Goal: Navigation & Orientation: Find specific page/section

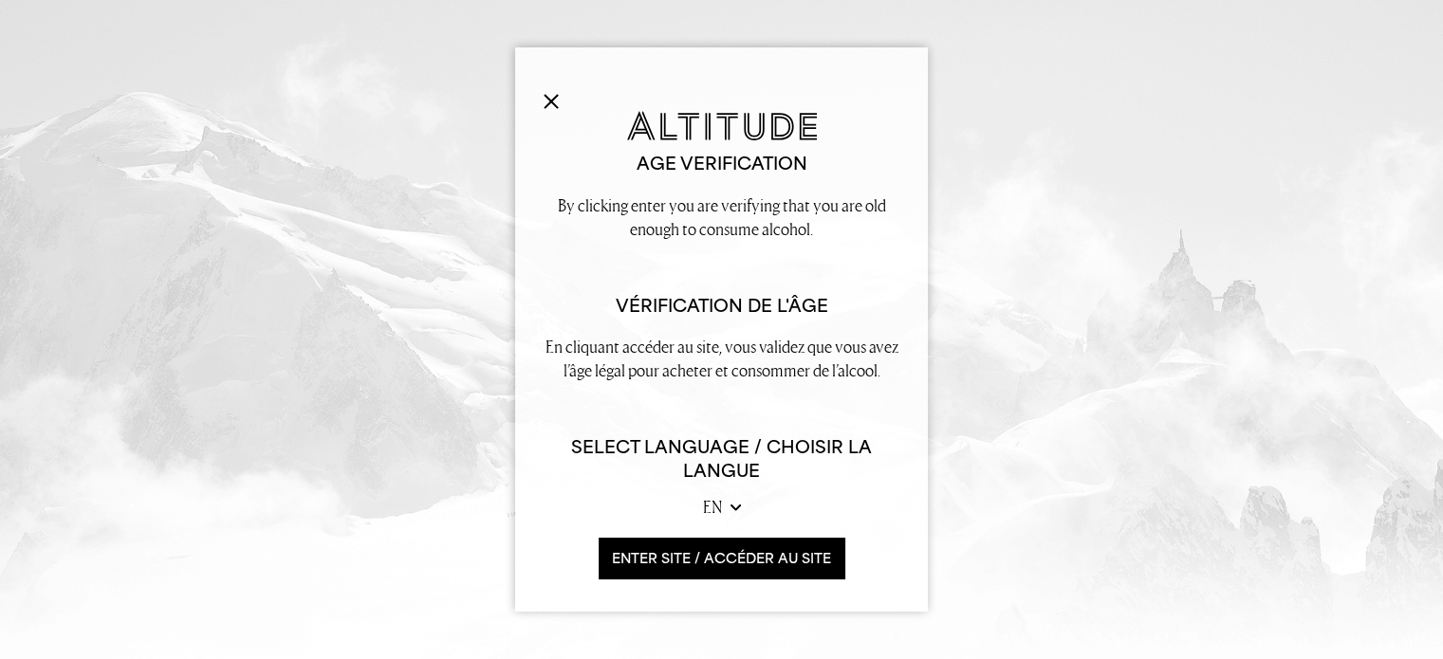
click at [729, 504] on select "en fr" at bounding box center [722, 507] width 38 height 24
click at [710, 506] on select "en fr" at bounding box center [722, 507] width 38 height 24
click at [706, 556] on button "ENTER SITE / accéder au site" at bounding box center [722, 558] width 246 height 41
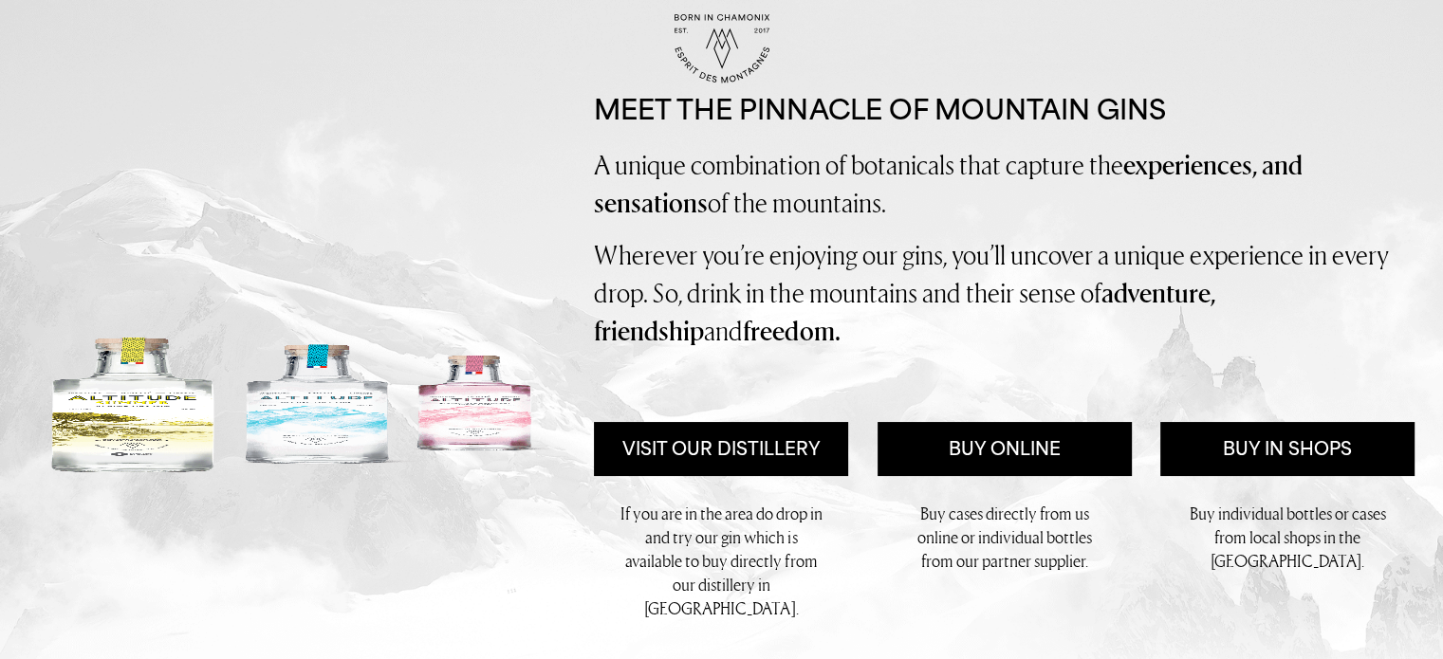
scroll to position [190, 0]
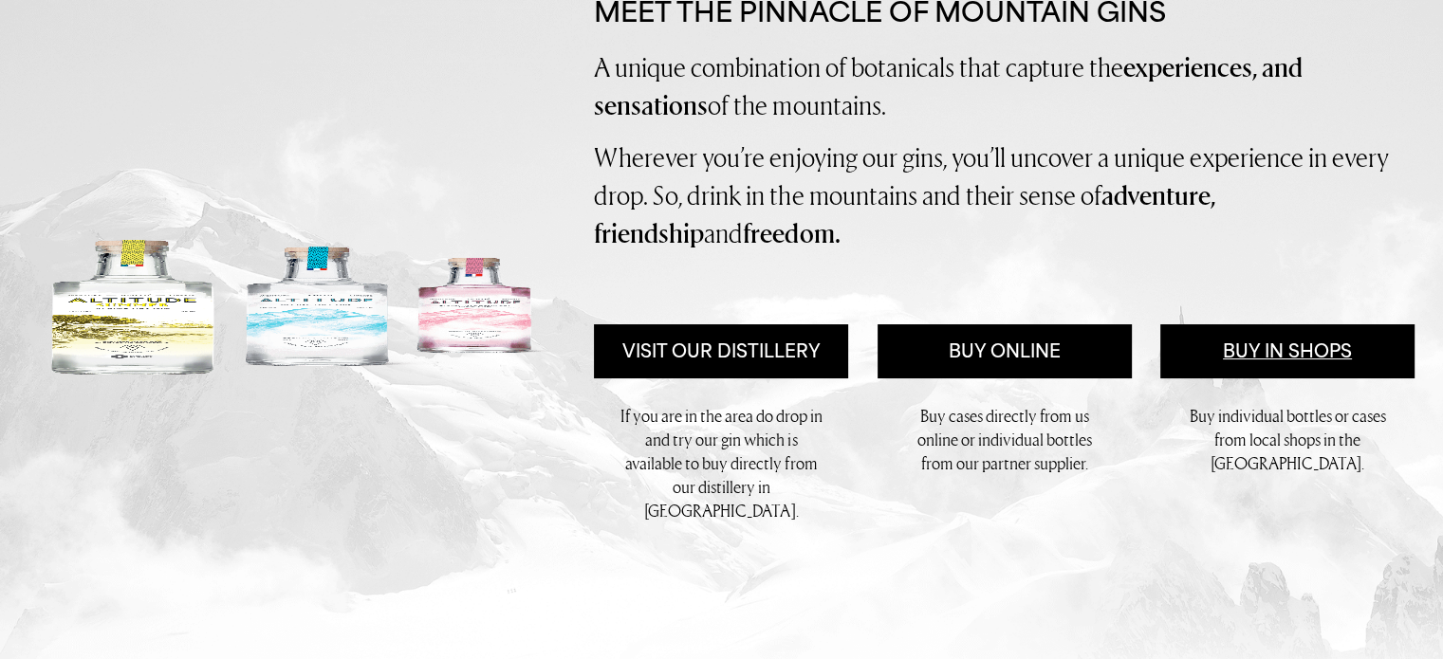
click at [1239, 348] on link "Buy in Shops" at bounding box center [1287, 351] width 254 height 54
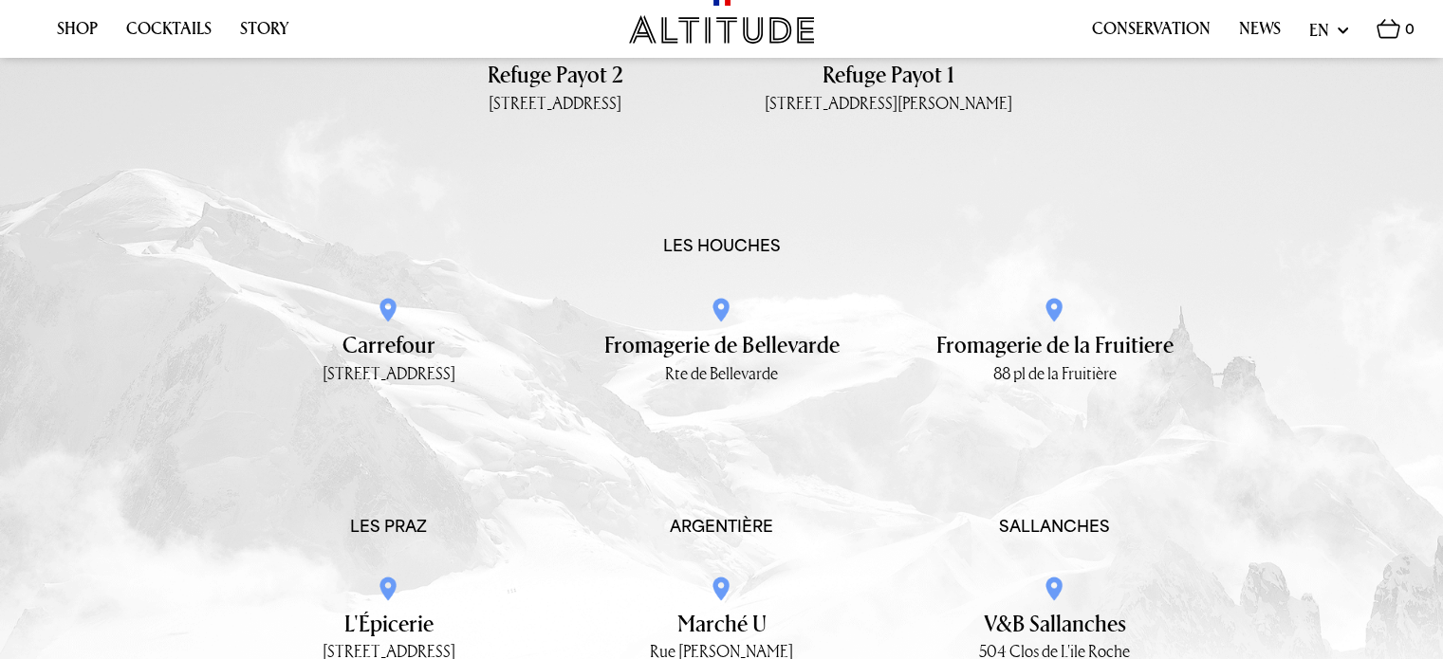
scroll to position [3100, 0]
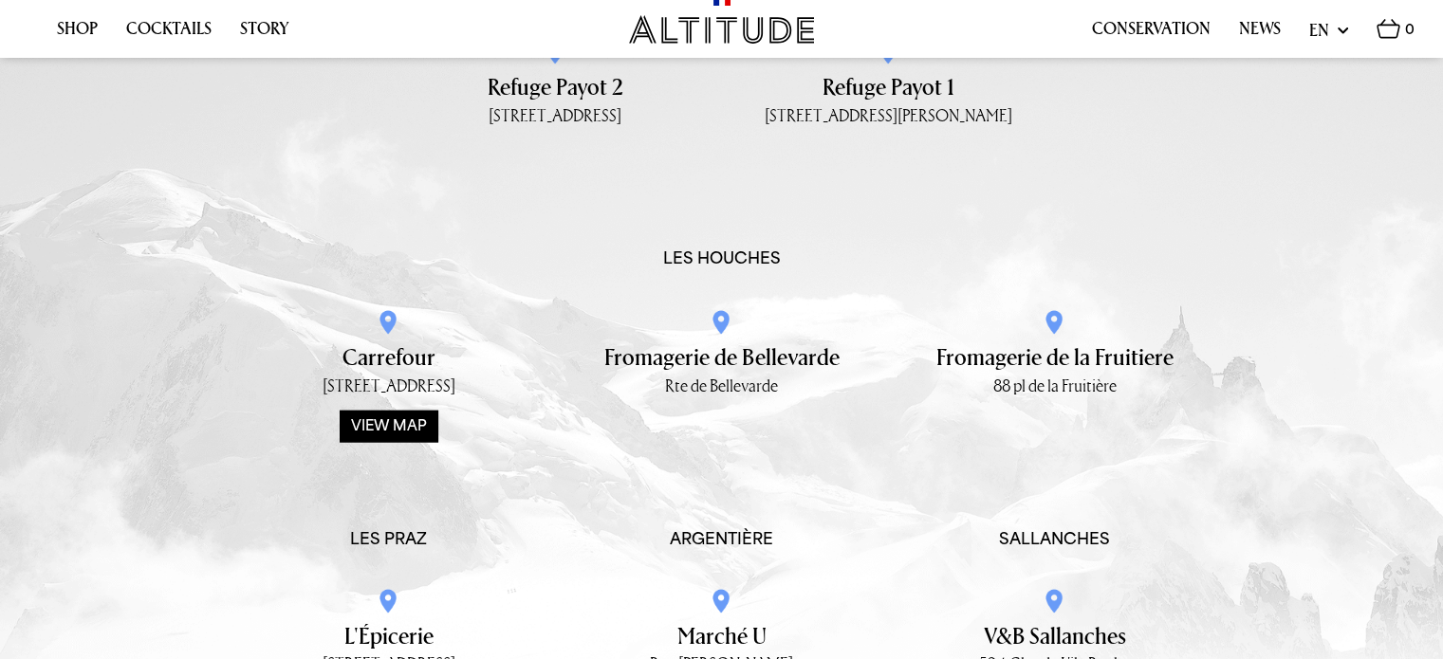
click at [389, 429] on div "View map" at bounding box center [389, 426] width 99 height 32
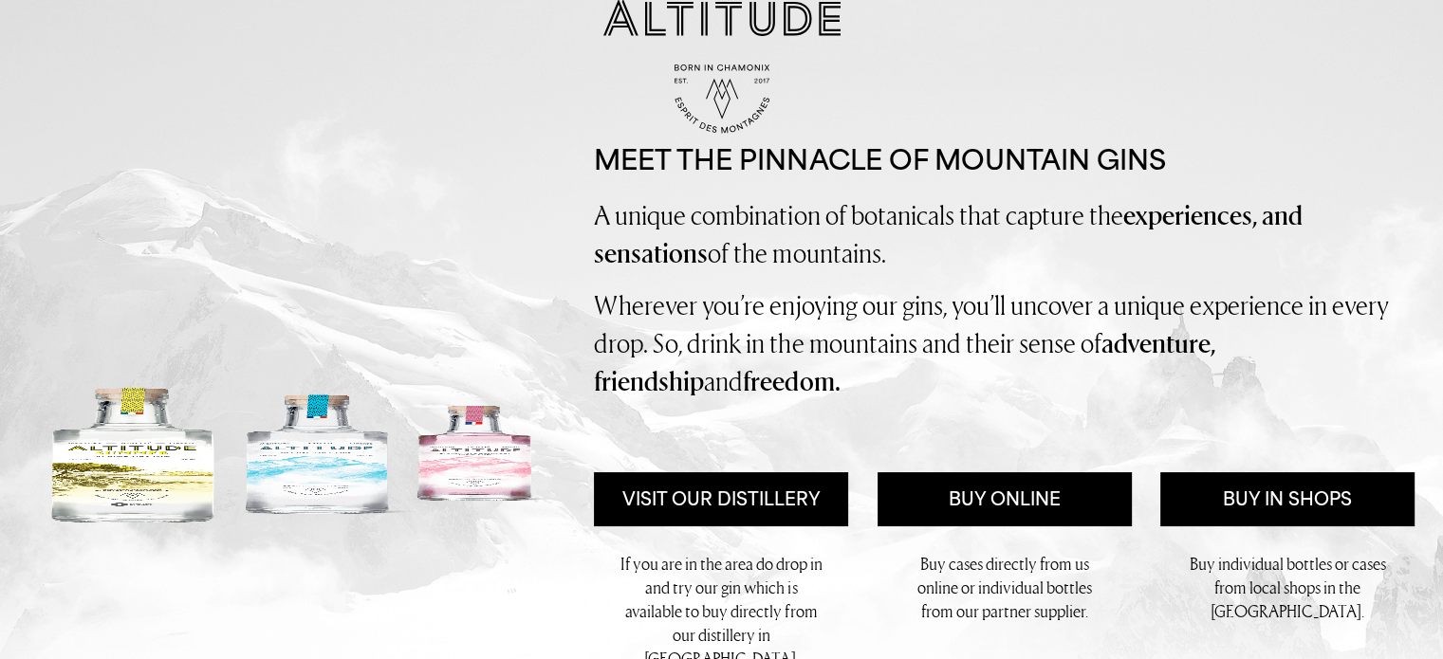
scroll to position [0, 0]
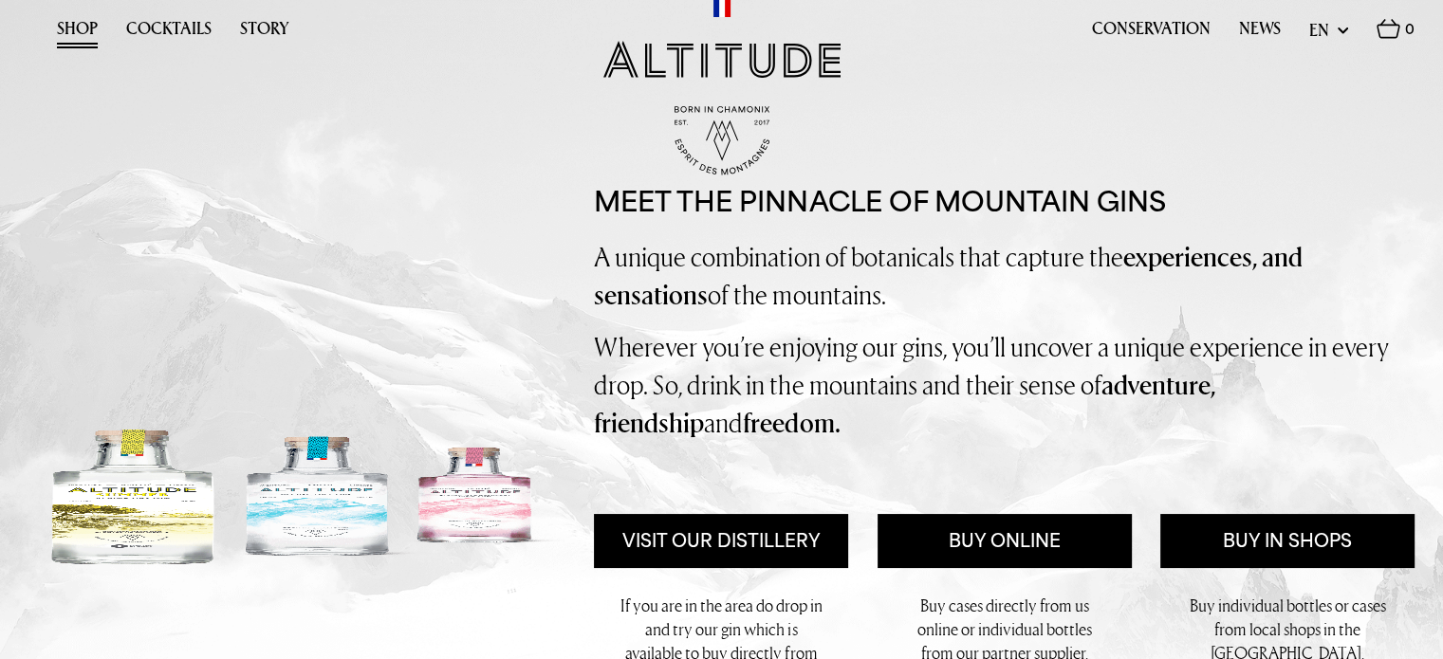
click at [77, 30] on link "Shop" at bounding box center [77, 33] width 41 height 29
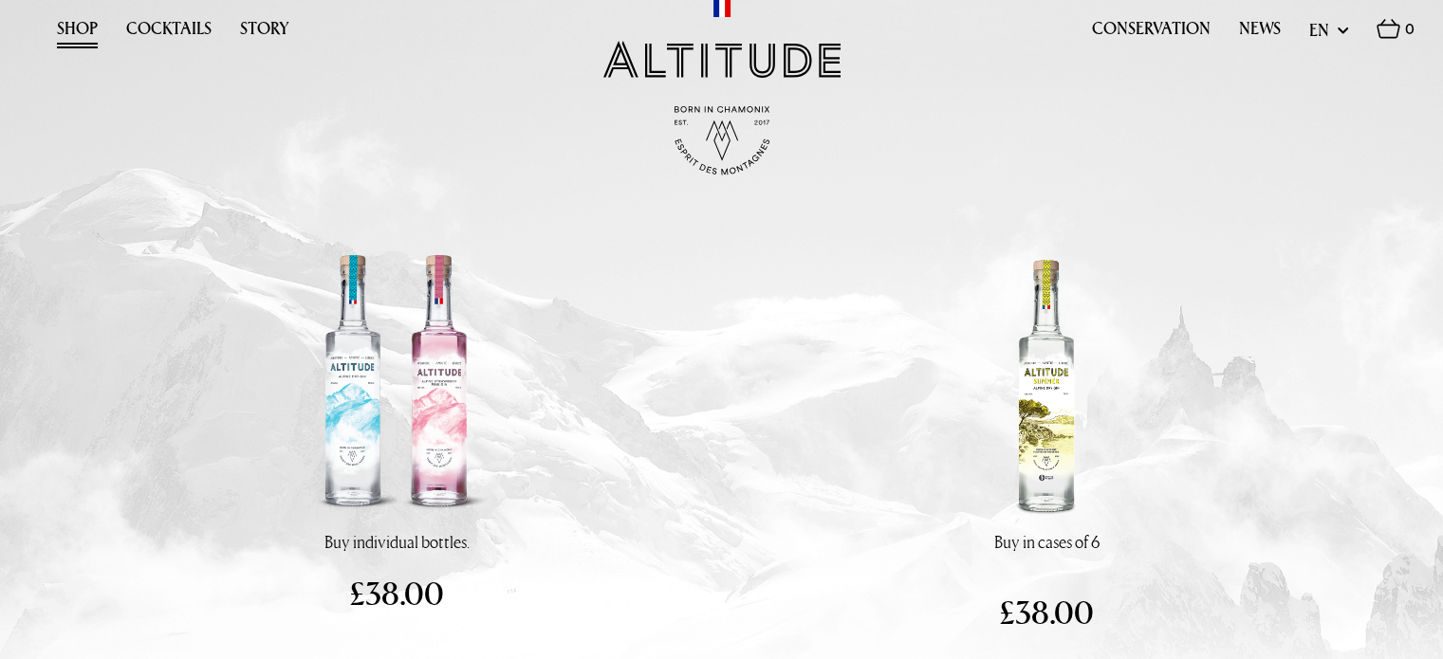
click at [1234, 180] on div "Shop Cocktails Story Conservation News" at bounding box center [721, 106] width 1443 height 213
click at [1271, 29] on link "News" at bounding box center [1260, 33] width 42 height 29
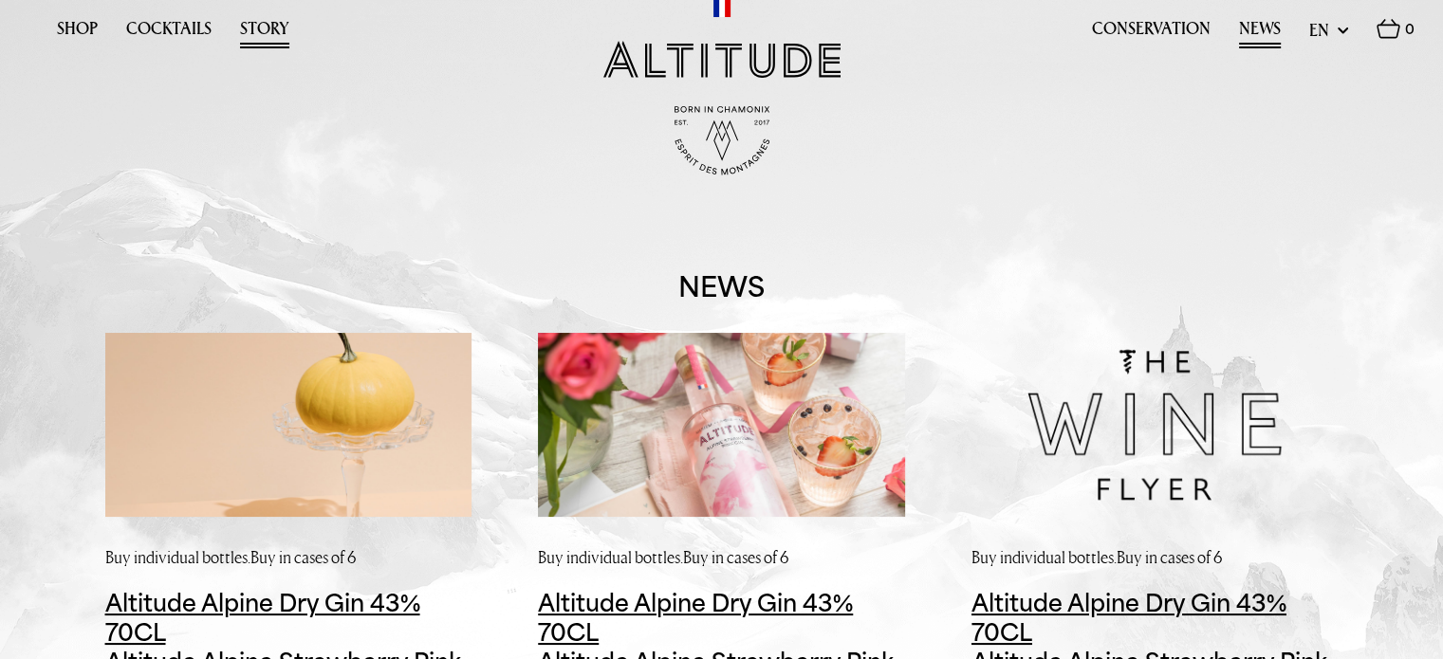
click at [269, 24] on link "Story" at bounding box center [264, 33] width 49 height 29
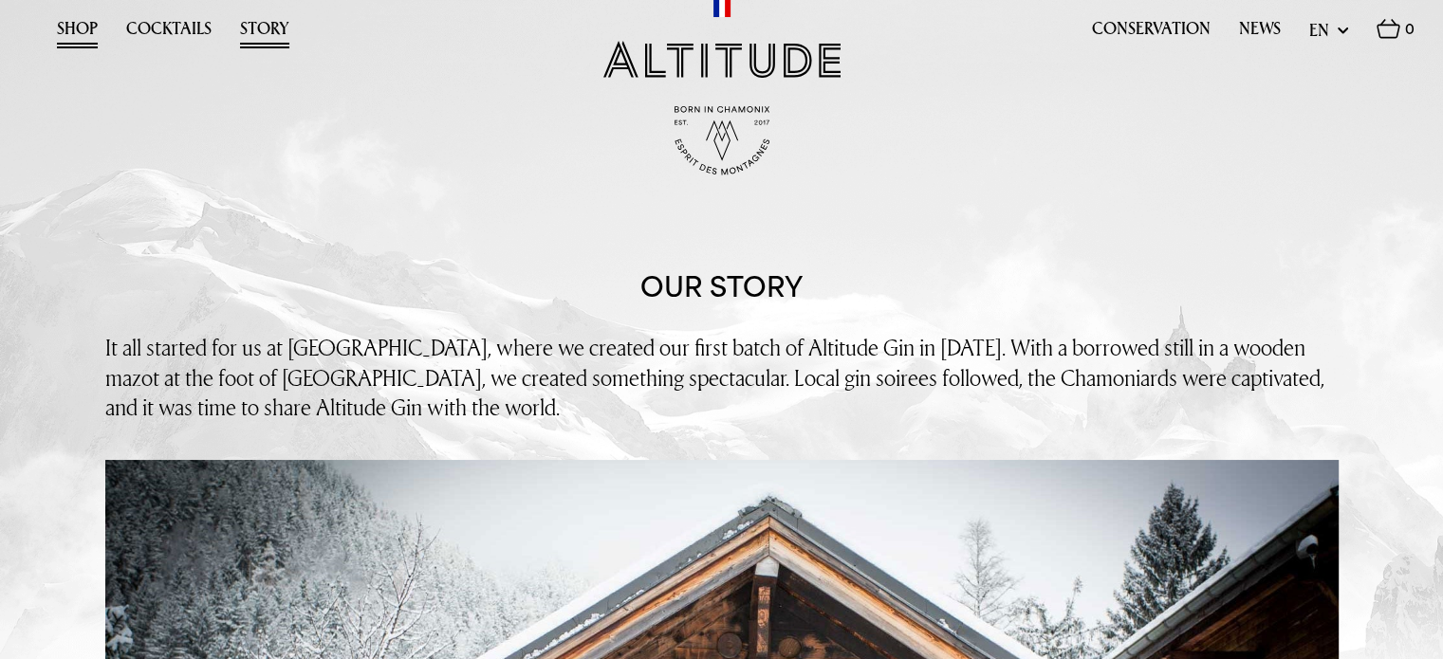
click at [69, 27] on link "Shop" at bounding box center [77, 33] width 41 height 29
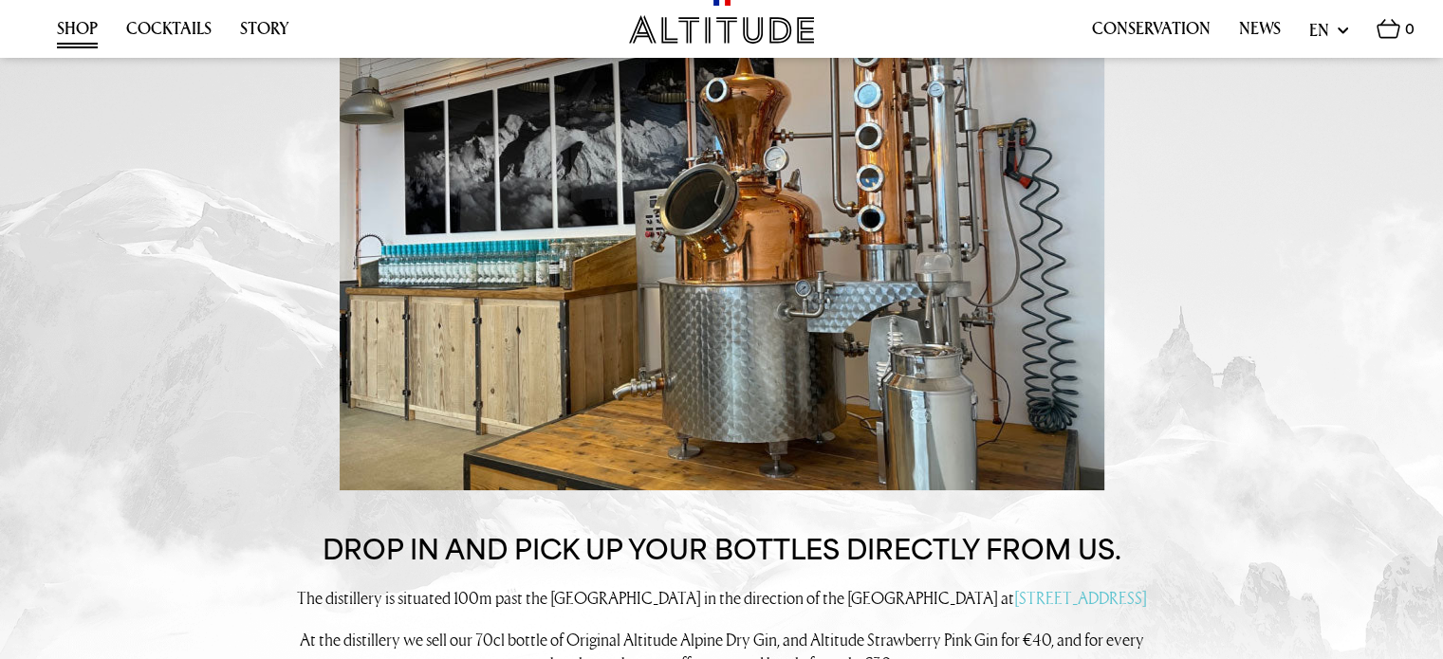
scroll to position [854, 0]
